Goal: Task Accomplishment & Management: Manage account settings

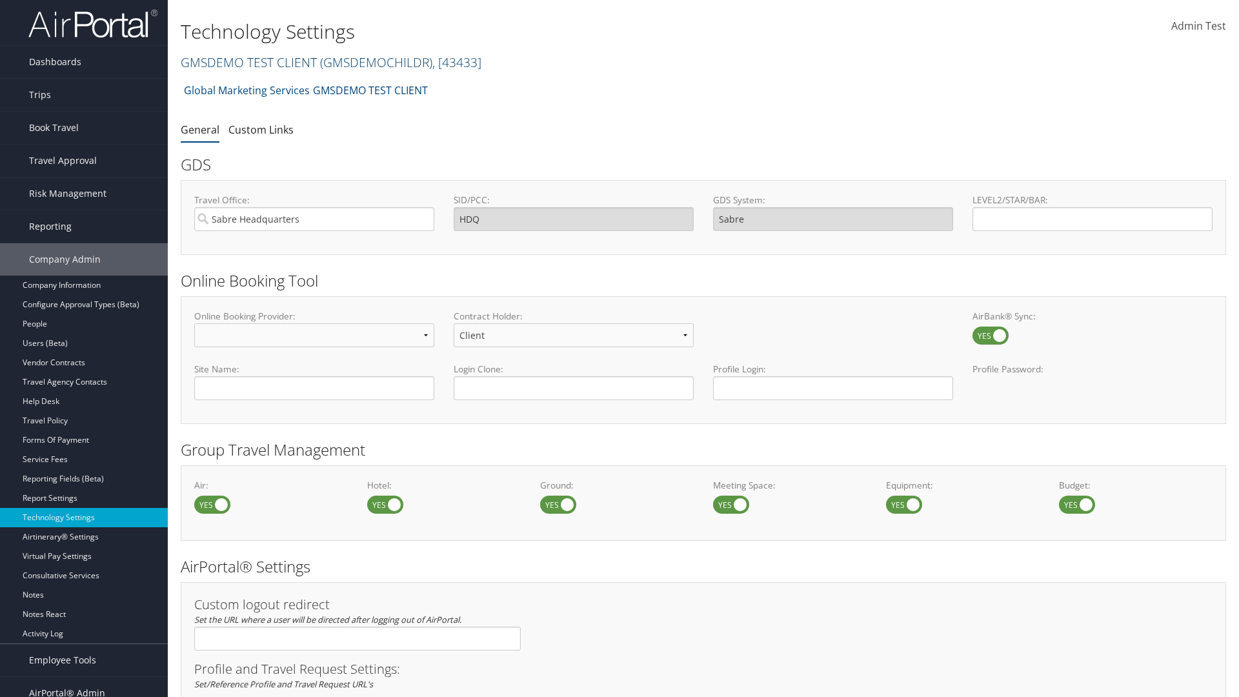
click at [248, 62] on link "GMSDEMO TEST CLIENT ( GMSDEMOCHILDR ) , [ 43433 ]" at bounding box center [331, 62] width 301 height 17
click at [0, 0] on input "search" at bounding box center [0, 0] width 0 height 0
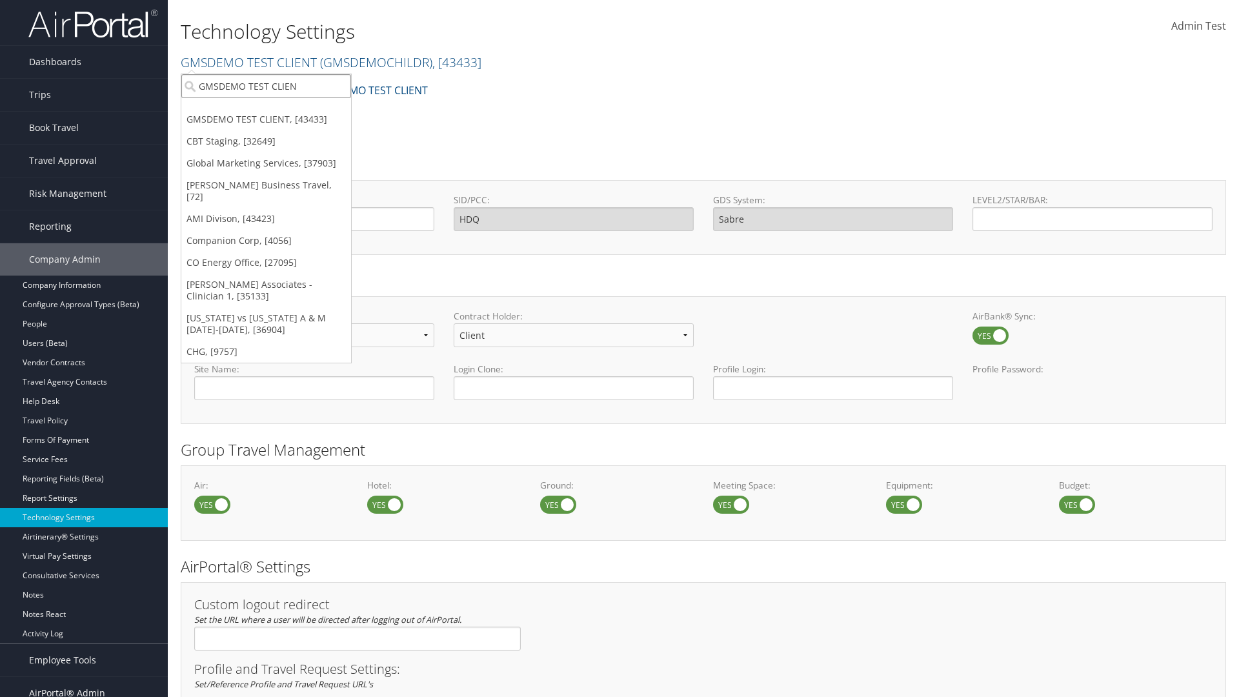
type input "GMSDEMO TEST CLIENT"
click at [301, 110] on div "GMSDEMO TEST CLIENT (GMSDEMOCHILDR), [43433]" at bounding box center [301, 110] width 255 height 12
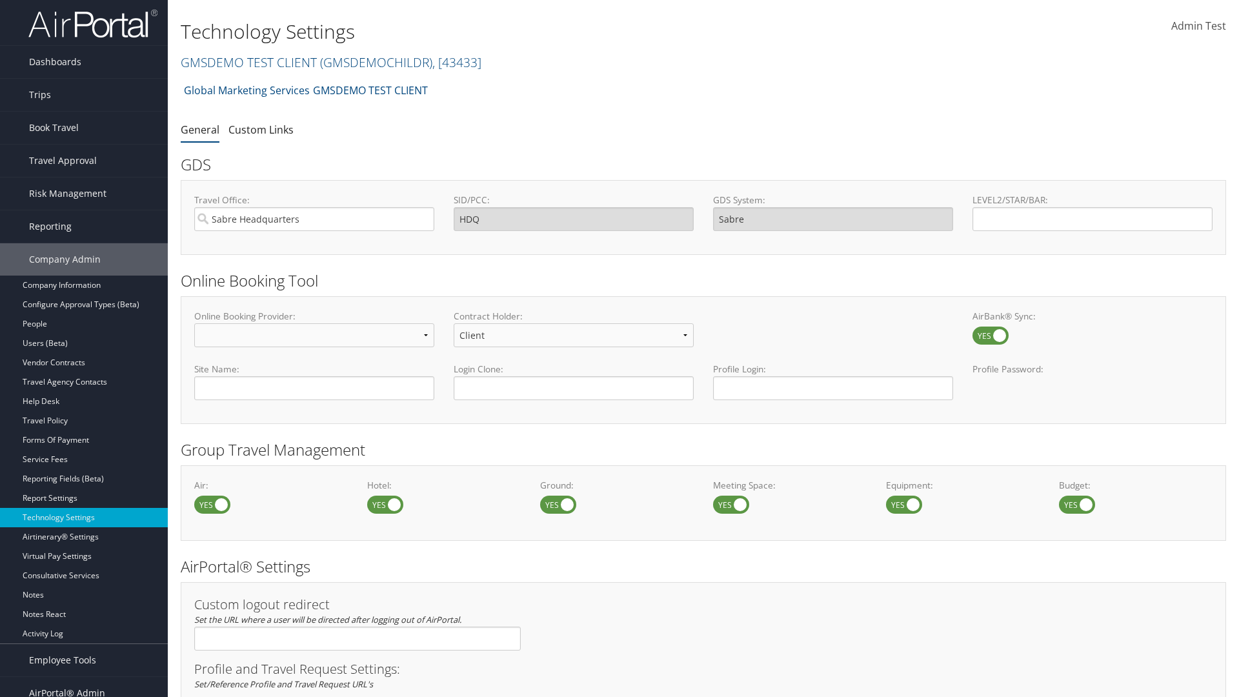
scroll to position [437, 0]
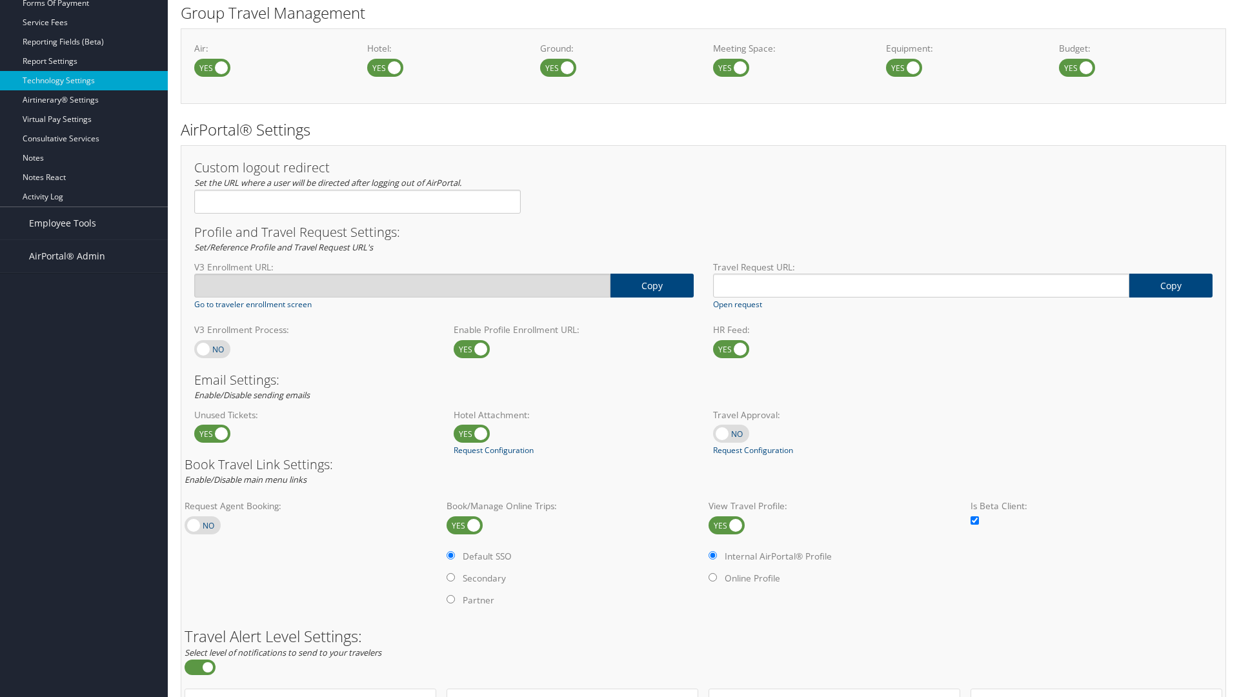
click at [212, 349] on label at bounding box center [212, 349] width 36 height 18
click at [209, 349] on input "checkbox" at bounding box center [205, 350] width 8 height 8
checkbox input "true"
type input "https://staging-airportal.cbtat.com/enroll/301946"
click at [212, 349] on label at bounding box center [212, 349] width 36 height 18
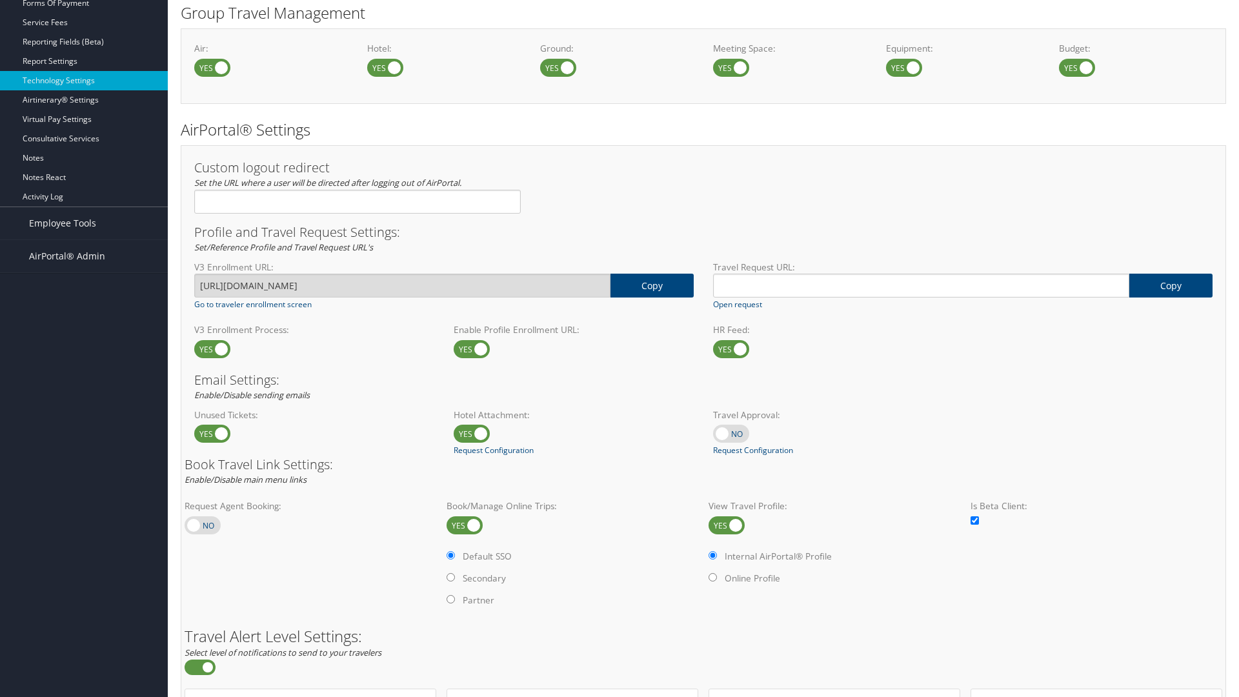
click at [209, 349] on input "checkbox" at bounding box center [205, 350] width 8 height 8
checkbox input "false"
